Goal: Task Accomplishment & Management: Manage account settings

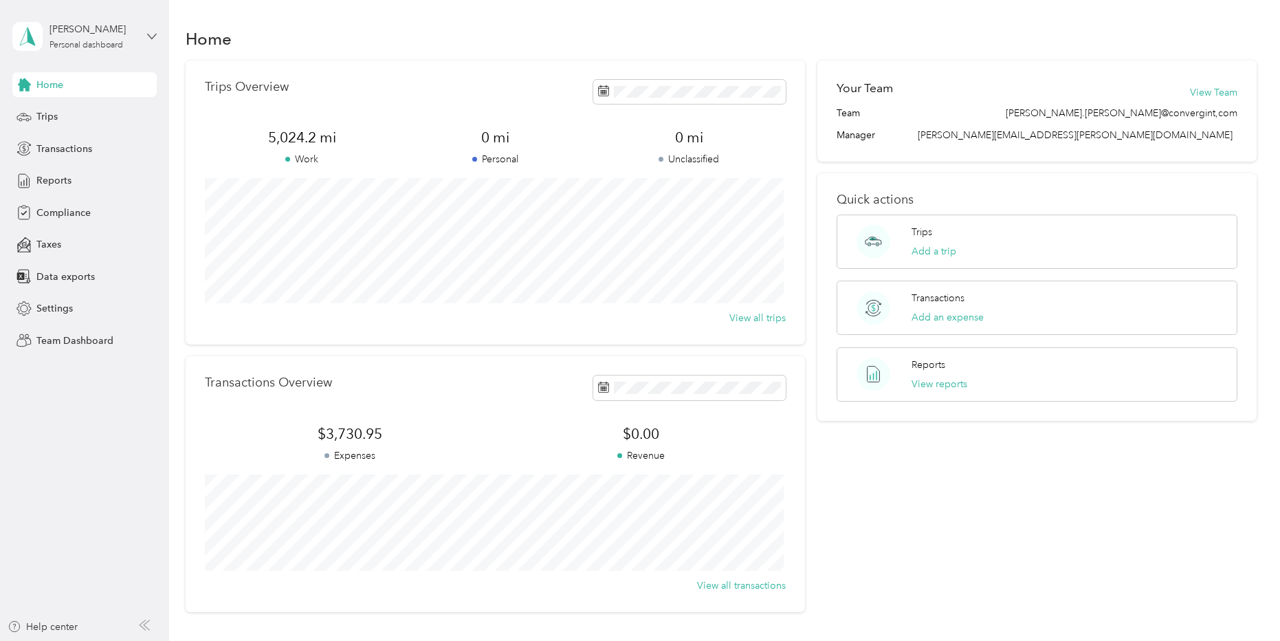
click at [153, 36] on icon at bounding box center [152, 37] width 10 height 10
click at [89, 115] on div "Team dashboard" at bounding box center [61, 113] width 74 height 14
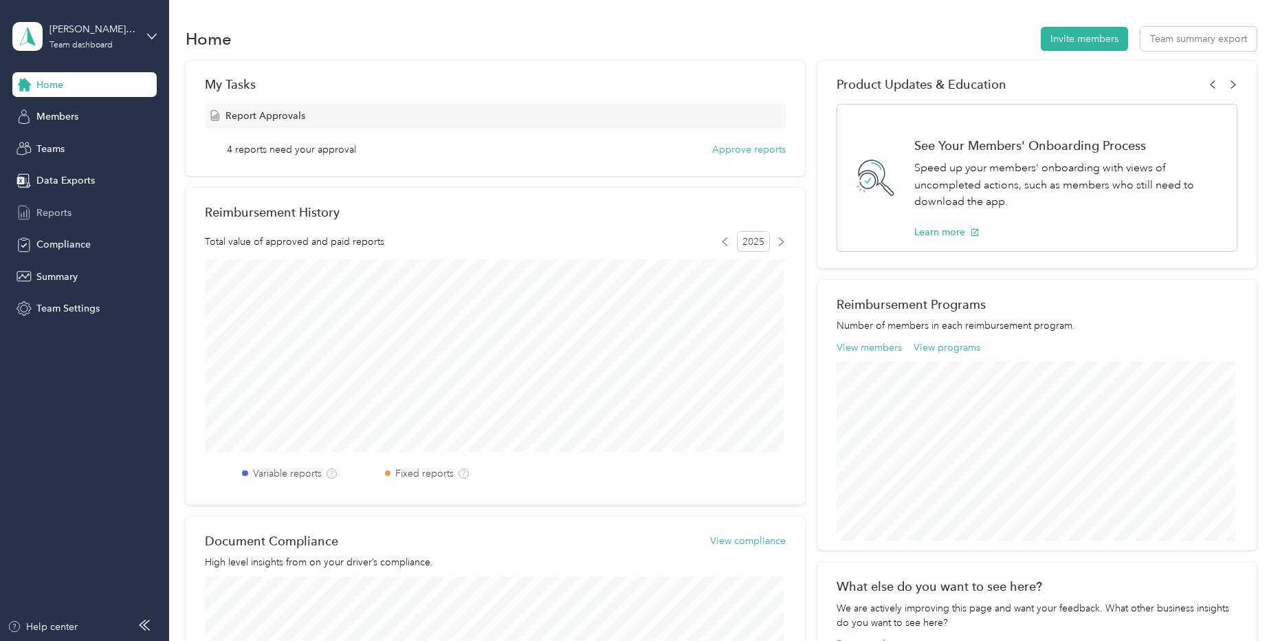
click at [52, 214] on span "Reports" at bounding box center [53, 213] width 35 height 14
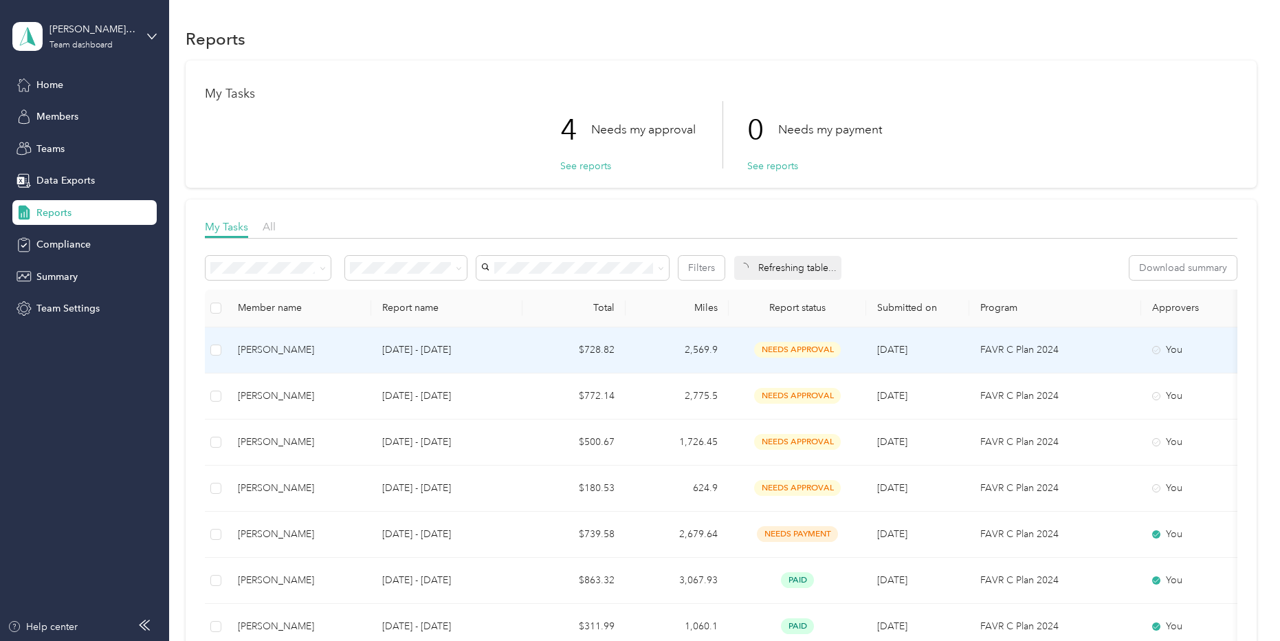
click at [521, 331] on td "[DATE] - [DATE]" at bounding box center [446, 350] width 151 height 46
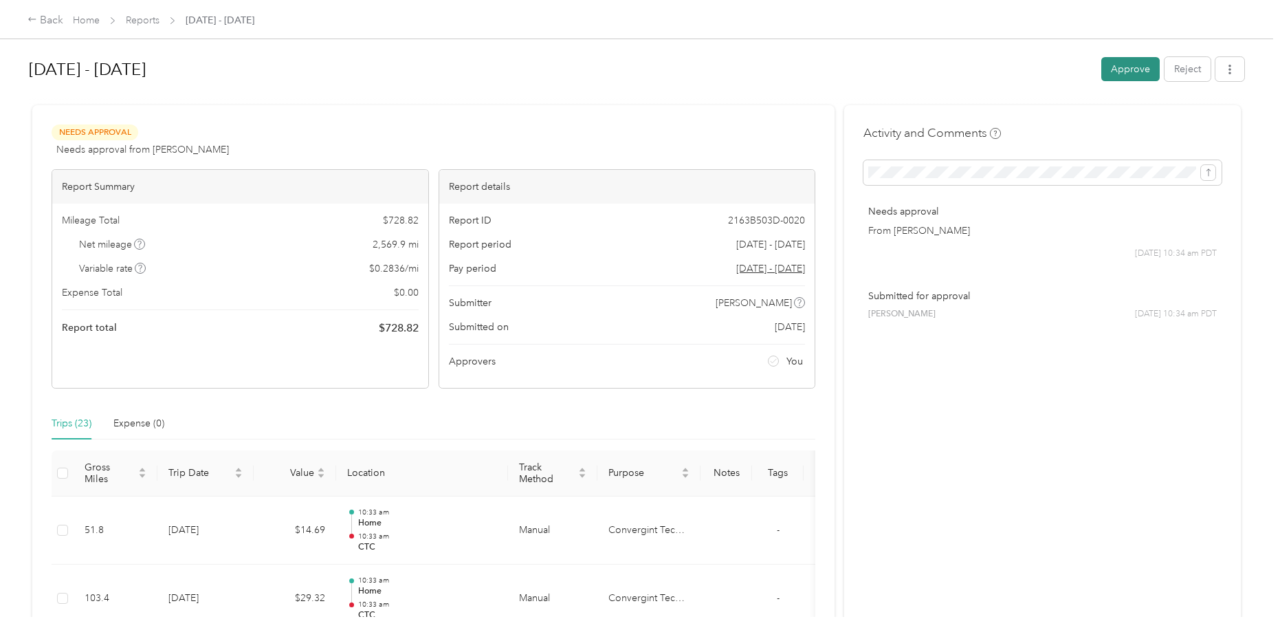
click at [1131, 71] on button "Approve" at bounding box center [1130, 69] width 58 height 24
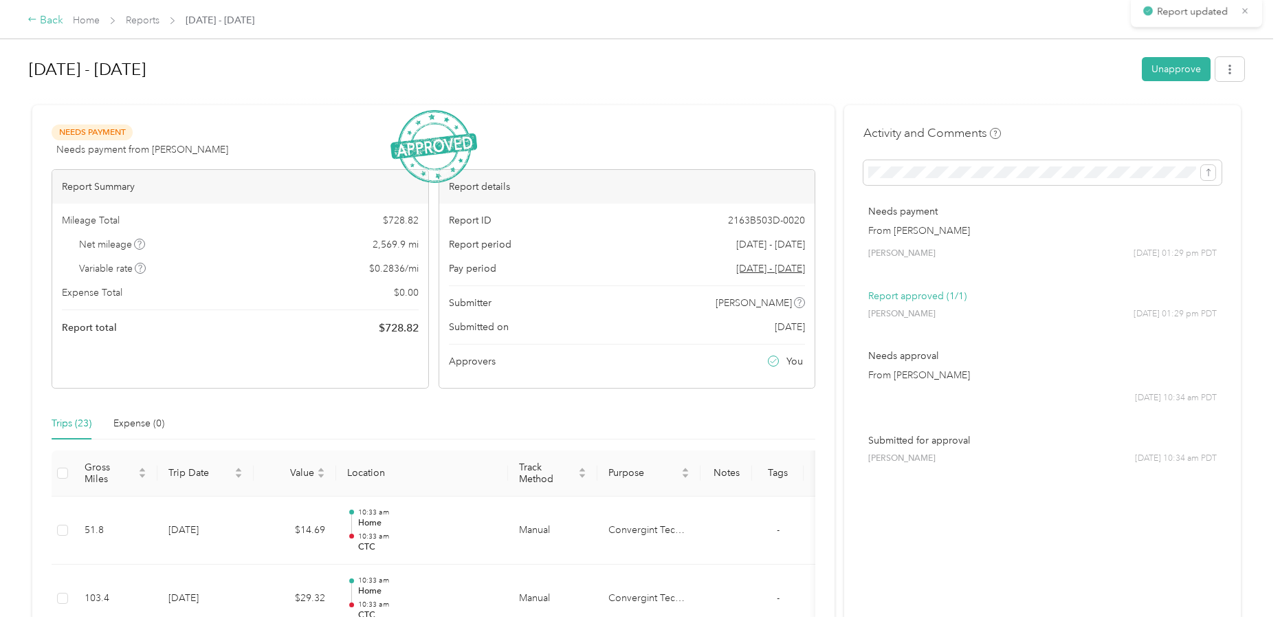
click at [54, 20] on div "Back" at bounding box center [45, 20] width 36 height 16
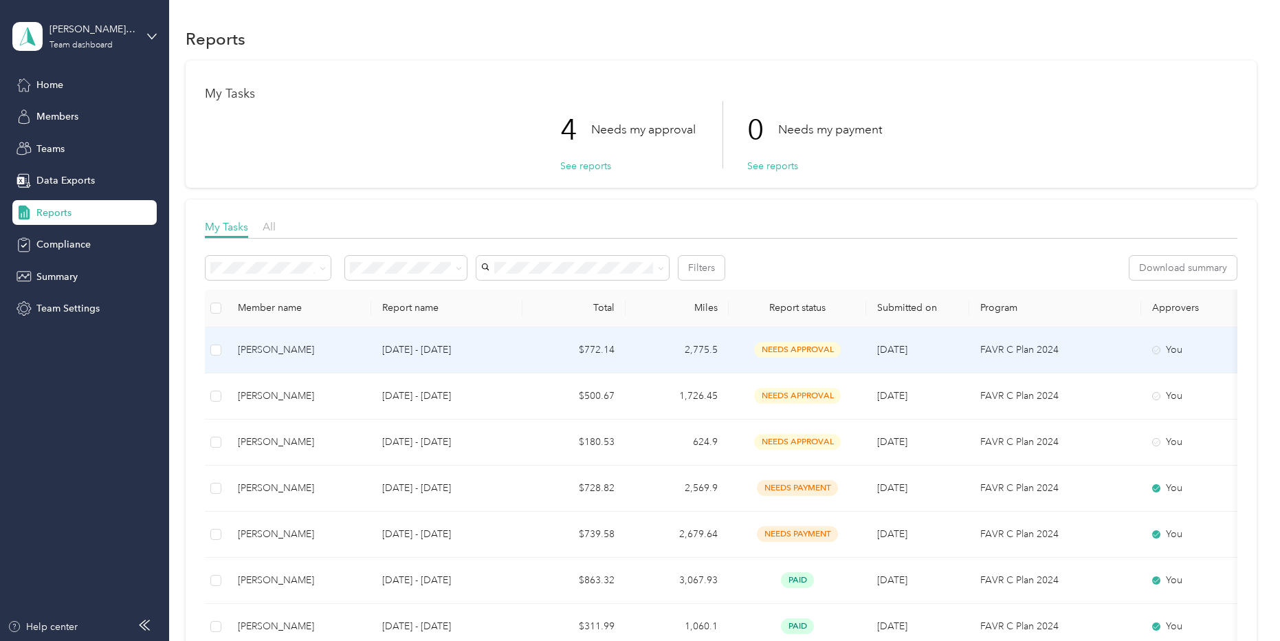
click at [515, 355] on td "[DATE] - [DATE]" at bounding box center [446, 350] width 151 height 46
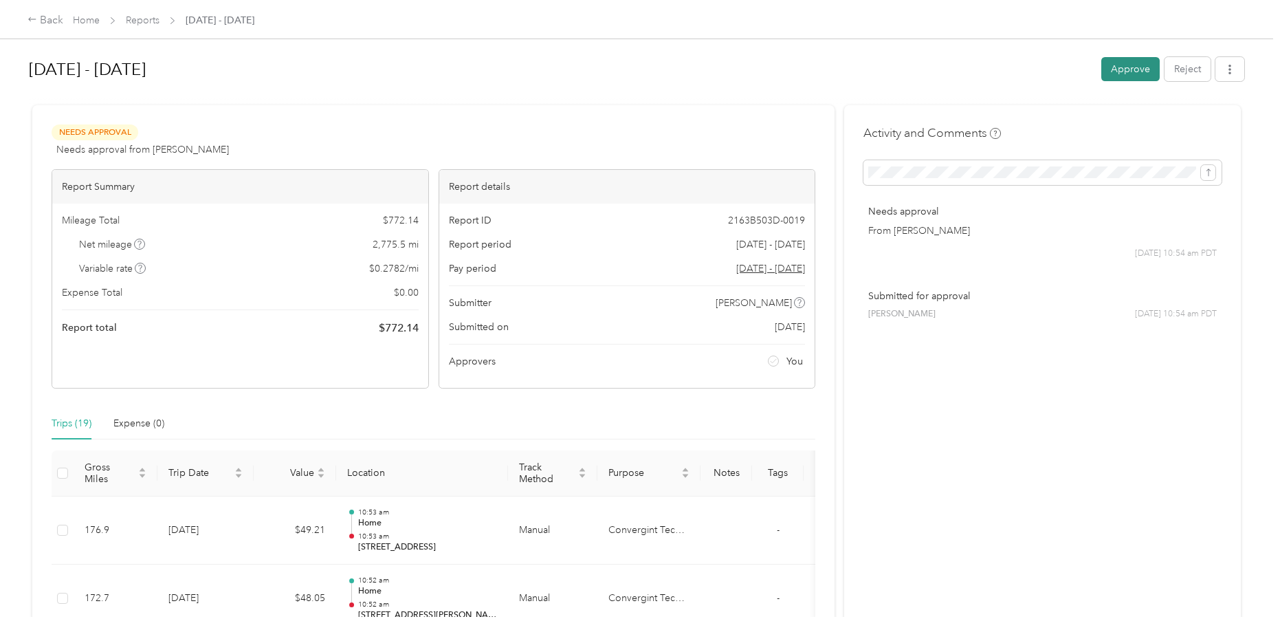
click at [1125, 69] on button "Approve" at bounding box center [1130, 69] width 58 height 24
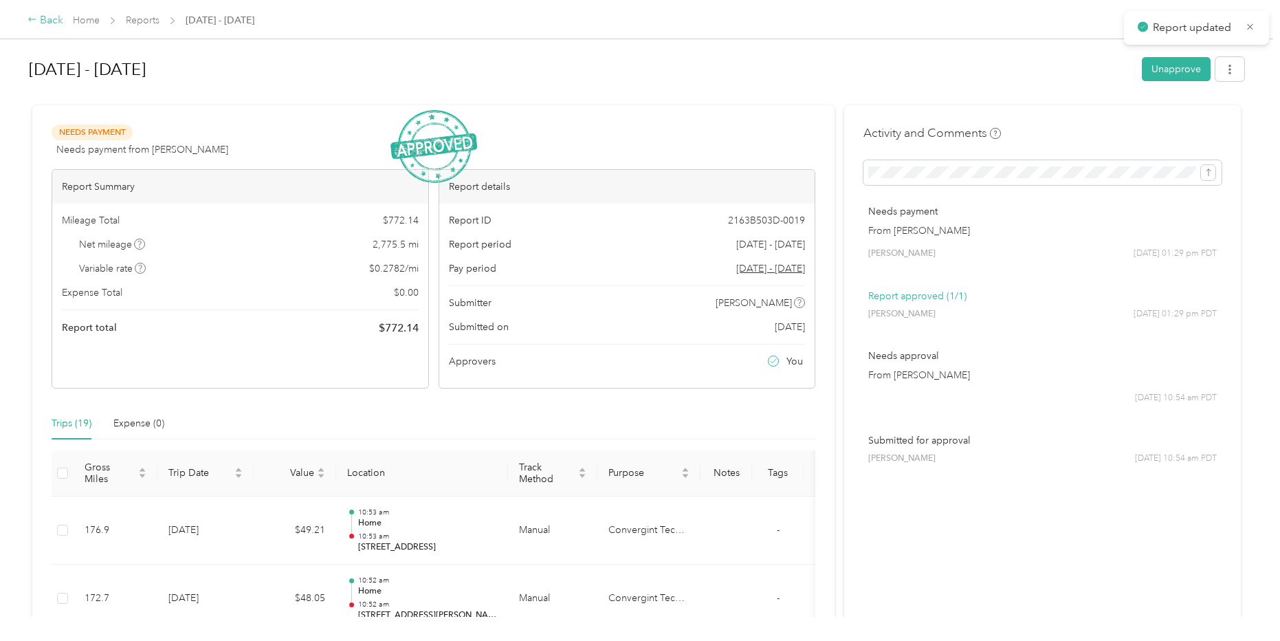
click at [49, 20] on div "Back" at bounding box center [45, 20] width 36 height 16
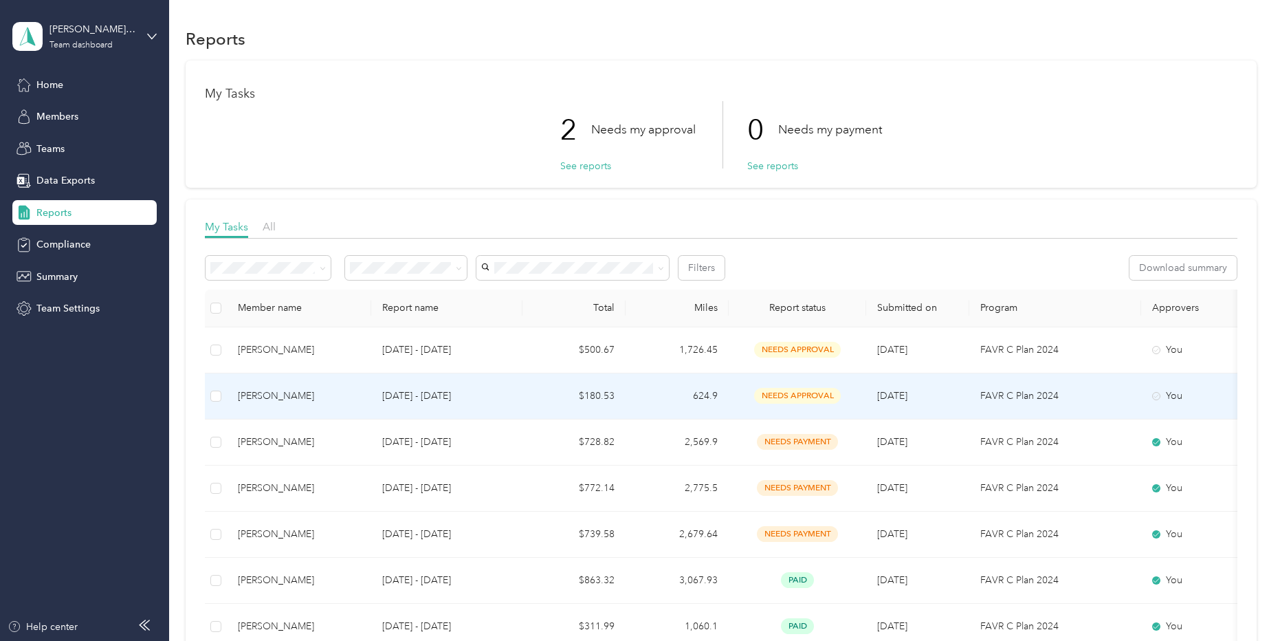
click at [516, 397] on td "[DATE] - [DATE]" at bounding box center [446, 396] width 151 height 46
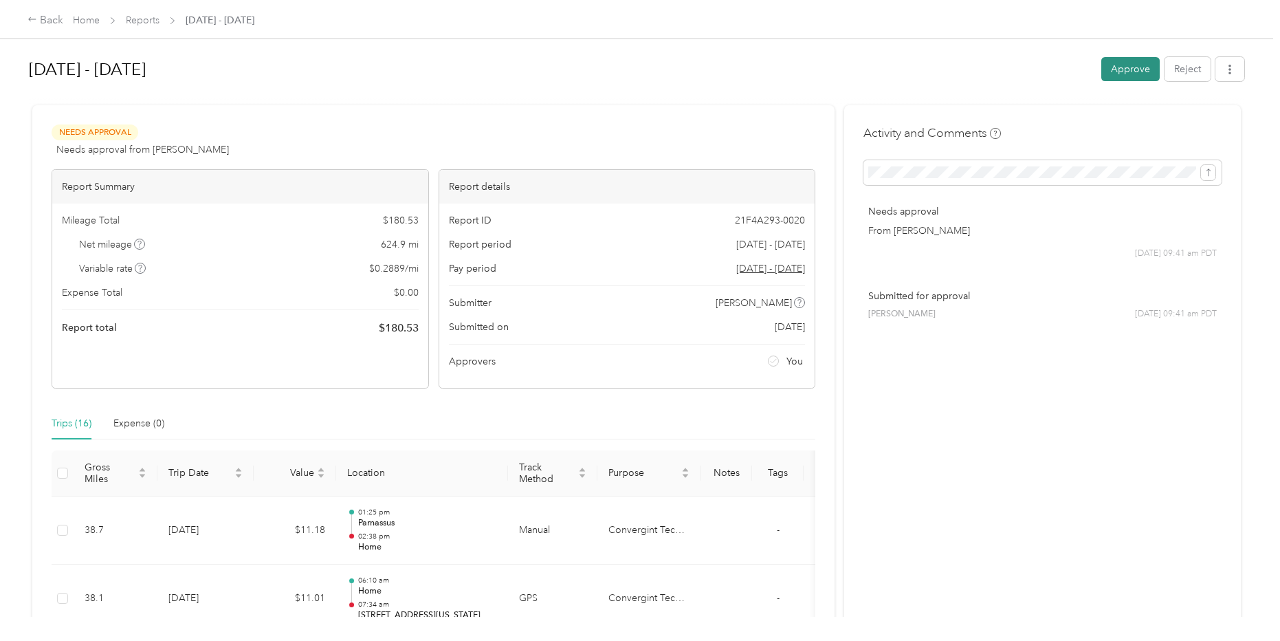
click at [1125, 74] on button "Approve" at bounding box center [1130, 69] width 58 height 24
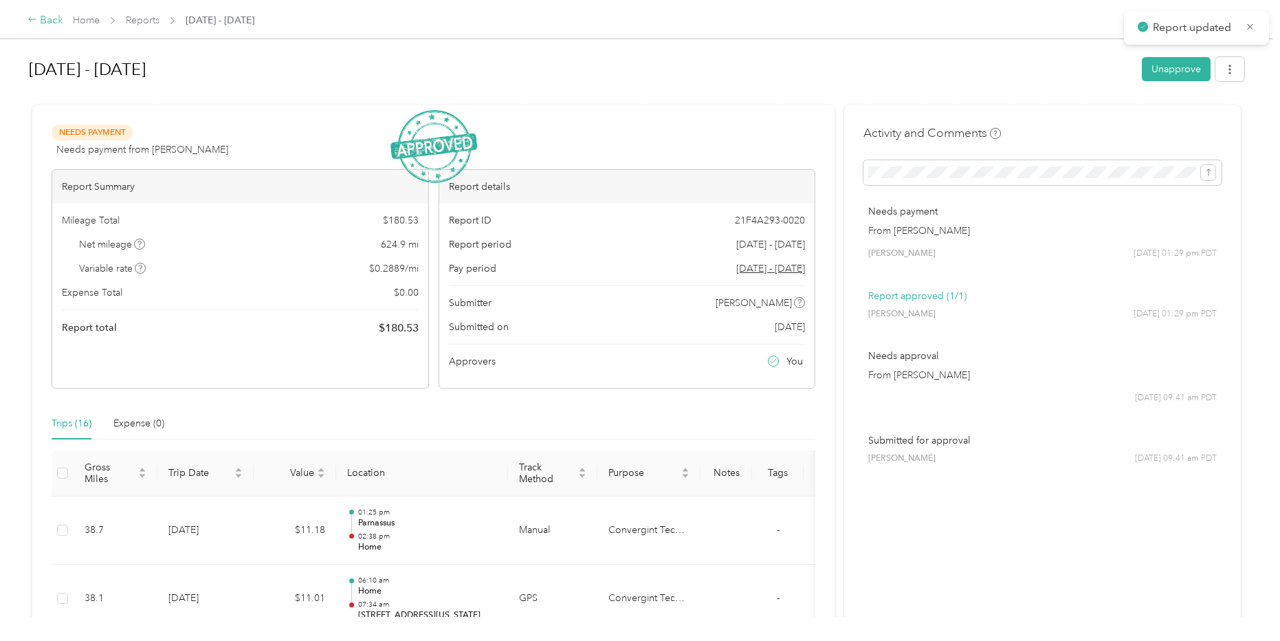
click at [50, 21] on div "Back" at bounding box center [45, 20] width 36 height 16
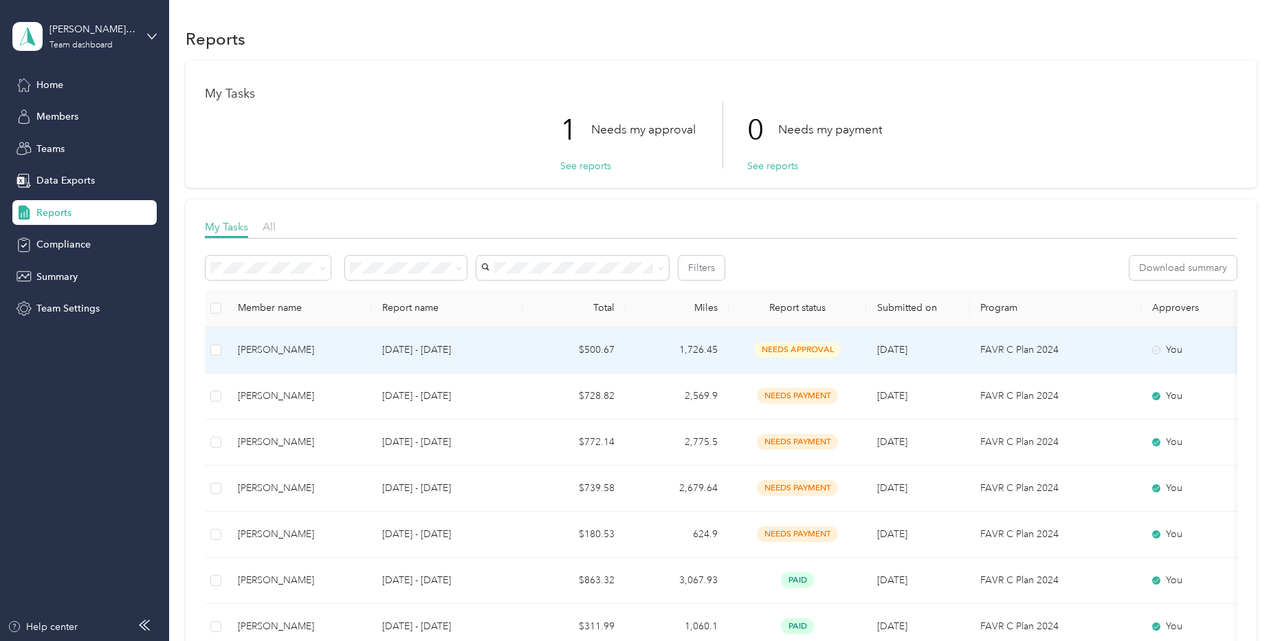
click at [527, 347] on td "$500.67" at bounding box center [573, 350] width 103 height 46
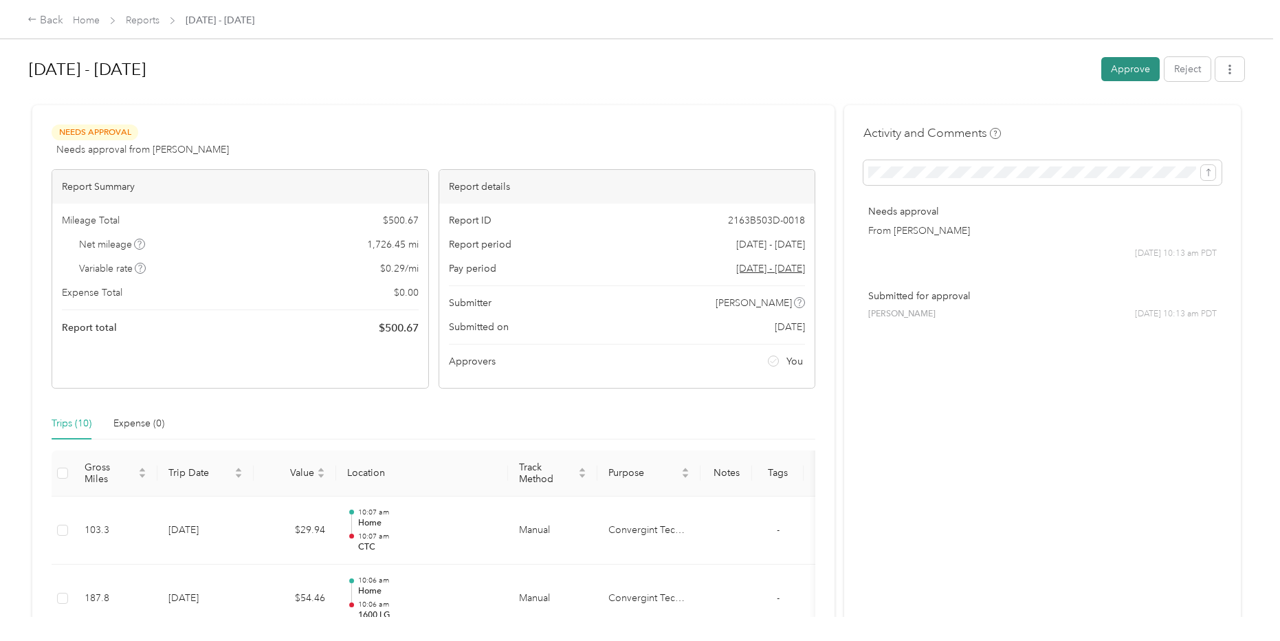
click at [1119, 68] on button "Approve" at bounding box center [1130, 69] width 58 height 24
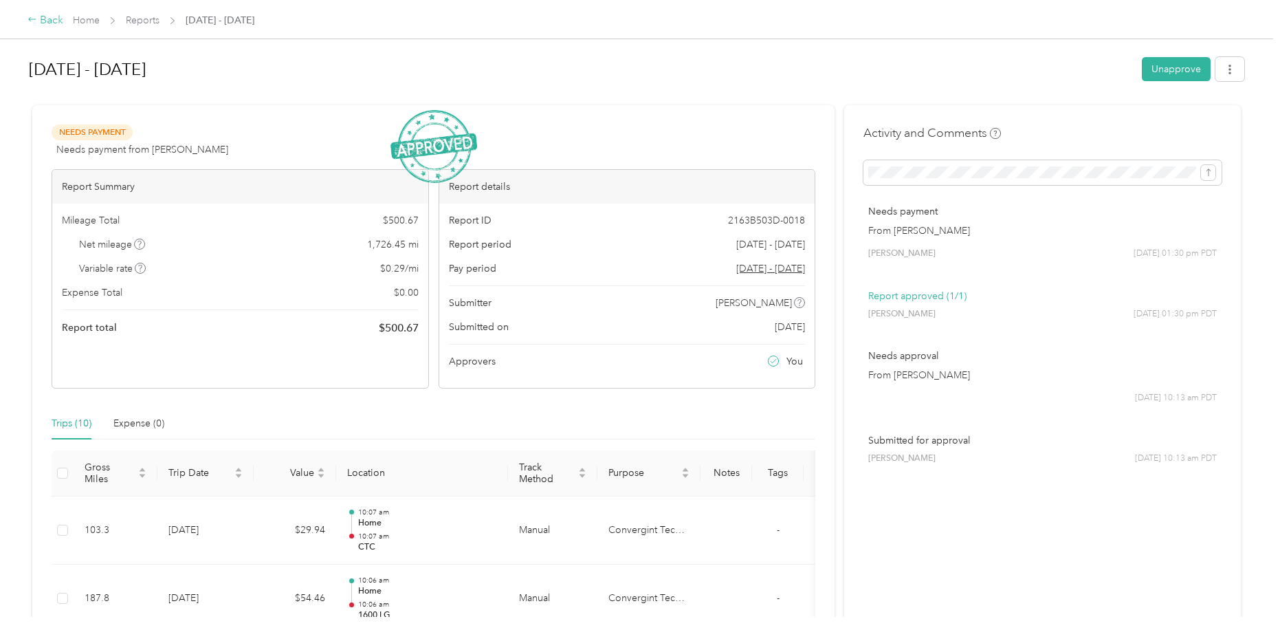
click at [50, 17] on div "Back" at bounding box center [45, 20] width 36 height 16
